Goal: Feedback & Contribution: Contribute content

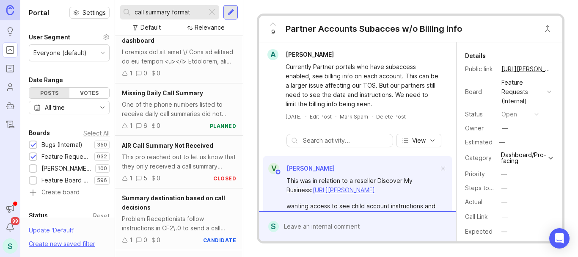
scroll to position [677, 0]
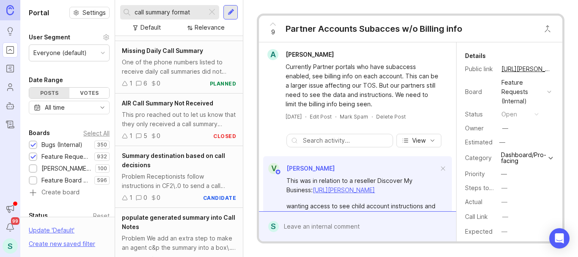
type input "call summary format"
click at [226, 14] on div at bounding box center [231, 12] width 14 height 14
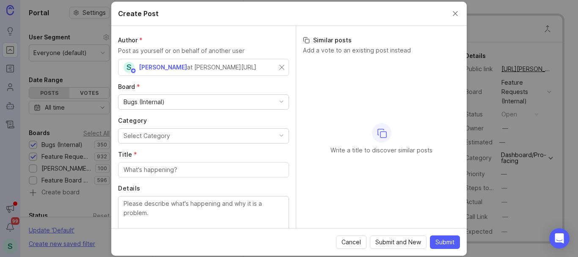
click at [142, 102] on div "Bugs (Internal)" at bounding box center [144, 101] width 41 height 9
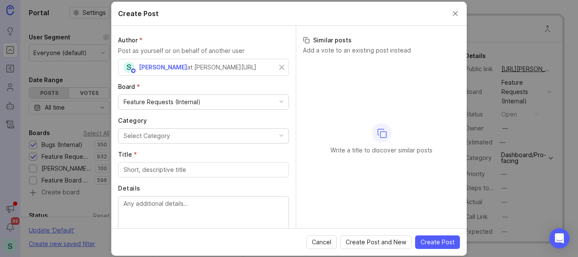
click at [151, 133] on div "Select Category" at bounding box center [147, 135] width 47 height 9
click at [141, 170] on input "Title *" at bounding box center [204, 169] width 160 height 9
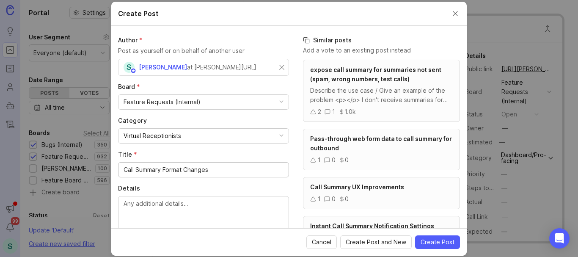
drag, startPoint x: 217, startPoint y: 171, endPoint x: 186, endPoint y: 169, distance: 30.5
click at [186, 169] on input "Call Summary Format Changes" at bounding box center [204, 169] width 160 height 9
click at [217, 168] on input "Call Summary Format Changes" at bounding box center [204, 169] width 160 height 9
click at [174, 168] on input "Call Summary Format Change" at bounding box center [204, 169] width 160 height 9
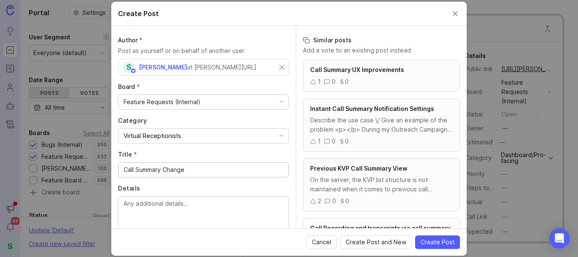
click at [193, 168] on input "Call Summary Change" at bounding box center [204, 169] width 160 height 9
click at [172, 170] on input "Call Summary Change" at bounding box center [204, 169] width 160 height 9
click at [120, 169] on div "Call Summary Change" at bounding box center [203, 169] width 171 height 15
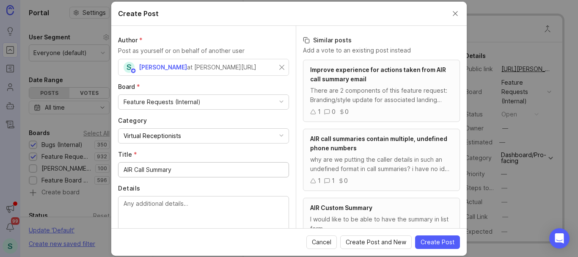
click at [184, 168] on input "AIR Call Summary" at bounding box center [204, 169] width 160 height 9
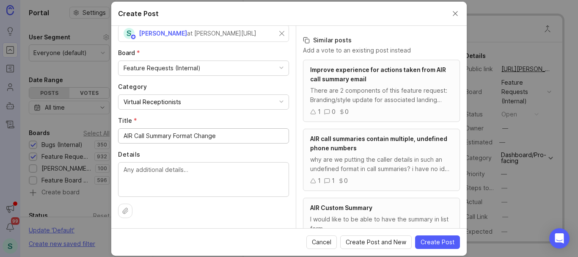
type input "AIR Call Summary Format Change"
click at [152, 169] on textarea "Details" at bounding box center [204, 179] width 160 height 28
type textarea "T"
drag, startPoint x: 171, startPoint y: 168, endPoint x: 121, endPoint y: 171, distance: 50.4
click at [121, 171] on div "The AIR" at bounding box center [203, 179] width 171 height 35
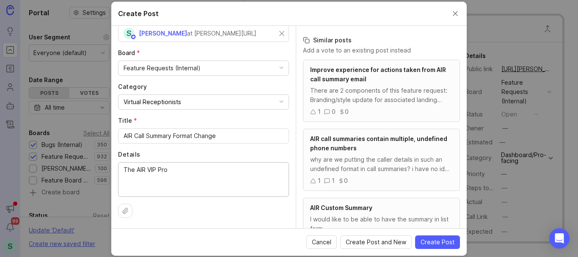
click at [184, 169] on textarea "The AIR" at bounding box center [204, 179] width 160 height 28
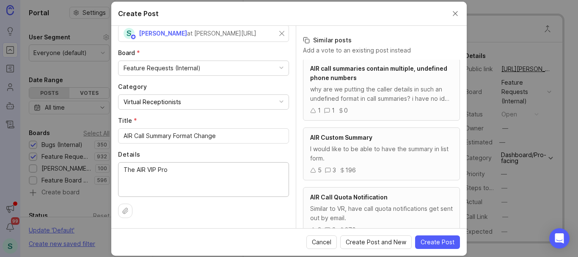
scroll to position [85, 0]
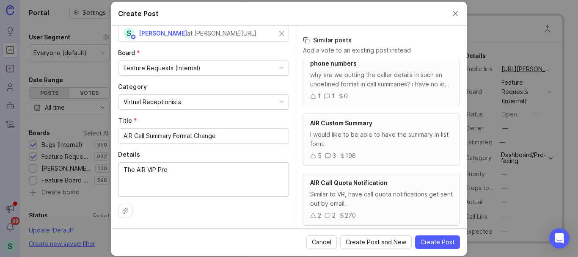
type textarea "The AIR VIP Pro"
click at [377, 132] on div "I would like to be able to have the summary in list form." at bounding box center [381, 139] width 143 height 19
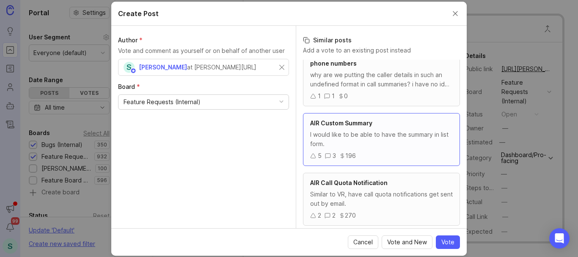
scroll to position [0, 0]
click at [363, 134] on div "I would like to be able to have the summary in list form." at bounding box center [381, 139] width 143 height 19
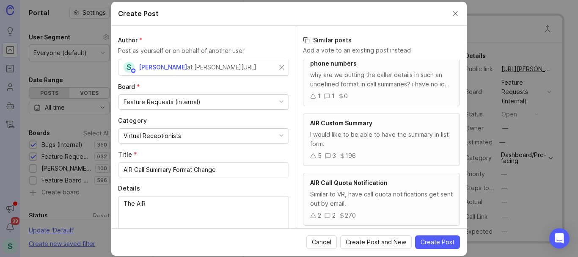
click at [363, 134] on div "I would like to be able to have the summary in list form." at bounding box center [381, 139] width 143 height 19
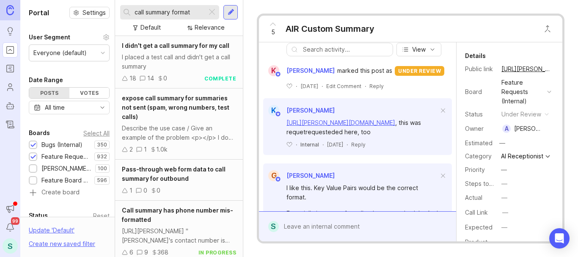
scroll to position [118, 0]
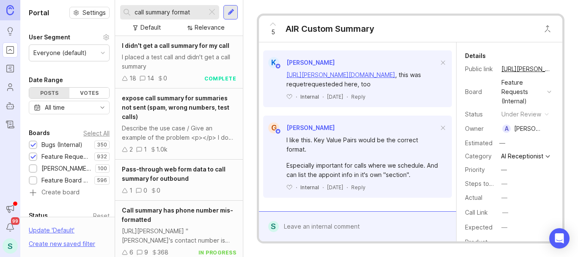
click at [321, 228] on div at bounding box center [364, 226] width 170 height 16
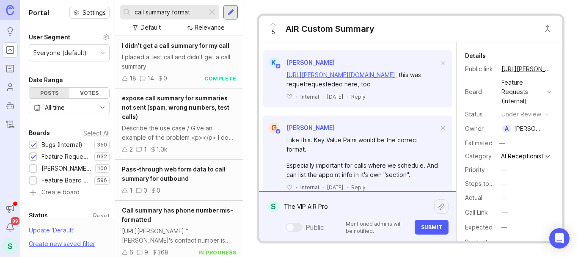
paste textarea "Knight Propane"
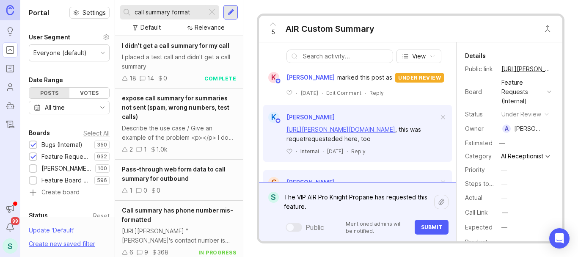
scroll to position [63, 0]
type textarea "The VIP AIR Pro Knight Propane has requested this feature."
click at [427, 225] on span "Submit" at bounding box center [431, 227] width 21 height 6
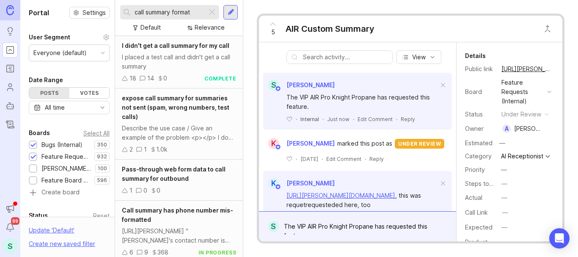
click at [273, 26] on icon at bounding box center [273, 24] width 10 height 10
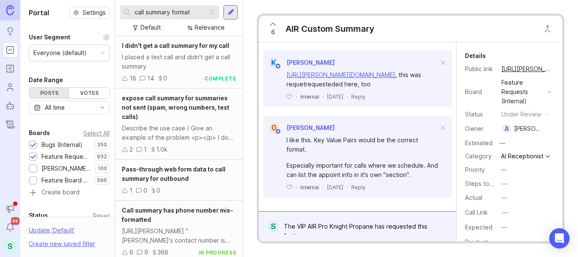
scroll to position [0, 0]
